Goal: Transaction & Acquisition: Purchase product/service

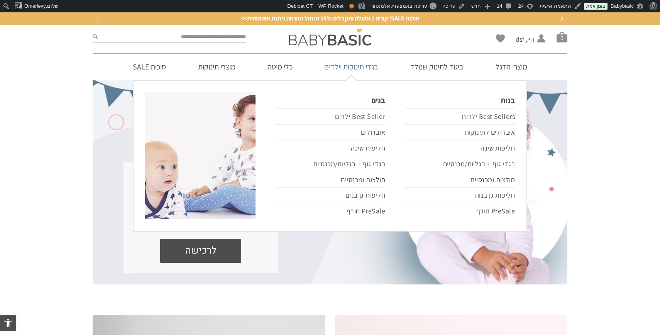
click at [355, 67] on link "בגדי תינוקות וילדים" at bounding box center [351, 67] width 77 height 26
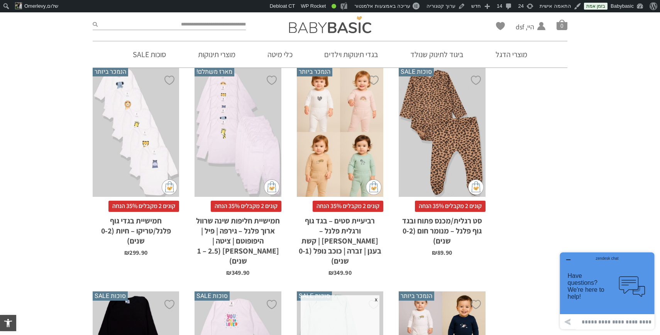
scroll to position [797, 0]
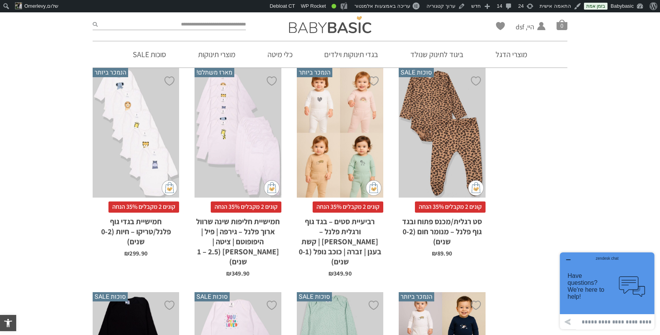
click at [346, 170] on div "x בחירת מידה 0-3m 3-6m 6-12m 12-18m 18-24m 24-30m" at bounding box center [340, 133] width 86 height 130
